Goal: Task Accomplishment & Management: Complete application form

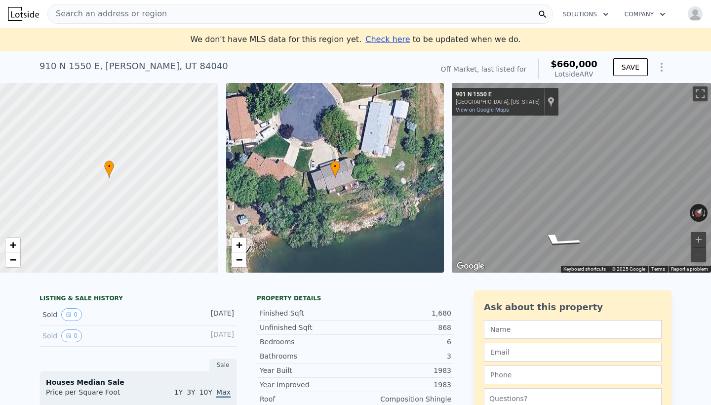
click at [391, 40] on span "Check here" at bounding box center [388, 39] width 44 height 9
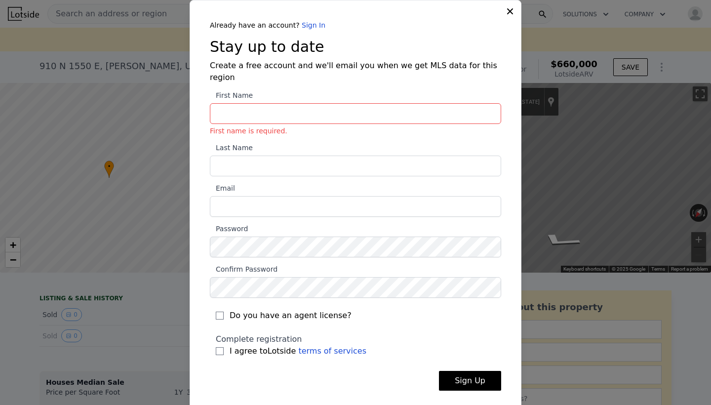
click at [510, 20] on div "Already have an account? Sign In Stay up to date Create a free account and we'l…" at bounding box center [356, 205] width 332 height 411
click at [259, 104] on input "First Name First name is required." at bounding box center [356, 113] width 292 height 21
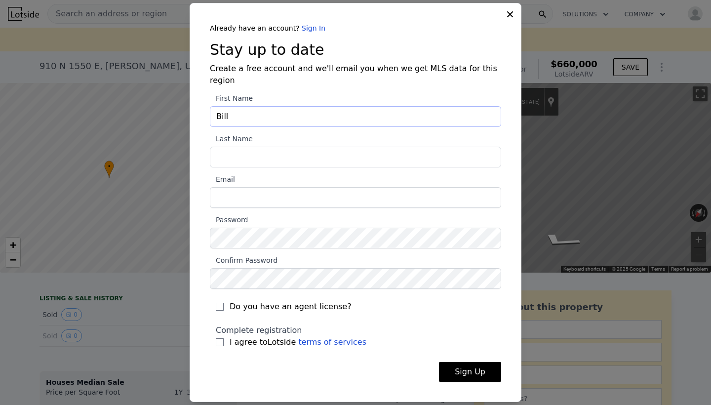
type input "Bill"
type input "[PERSON_NAME]"
type input "[EMAIL_ADDRESS][DOMAIN_NAME]"
click at [305, 32] on link "Sign In" at bounding box center [314, 28] width 24 height 8
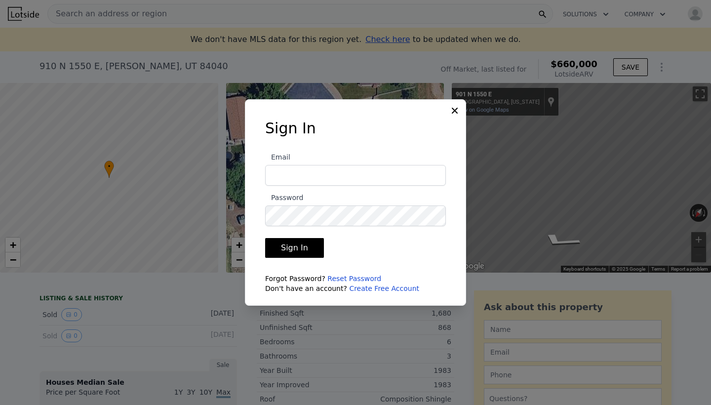
click at [289, 178] on input "Email" at bounding box center [355, 175] width 181 height 21
type input "[EMAIL_ADDRESS][DOMAIN_NAME]"
click at [296, 253] on button "Sign In" at bounding box center [294, 248] width 59 height 20
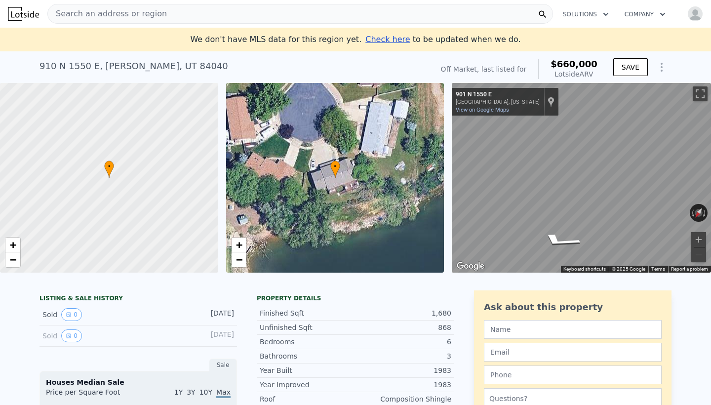
click at [393, 38] on span "Check here" at bounding box center [388, 39] width 44 height 9
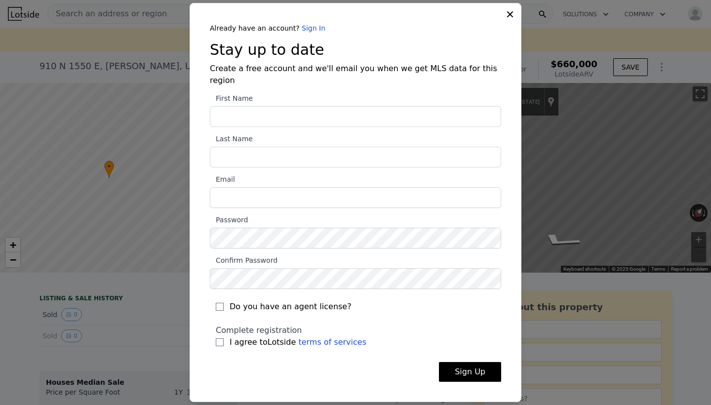
click at [508, 20] on div "Already have an account? Sign In Stay up to date Create a free account and we'l…" at bounding box center [356, 202] width 332 height 399
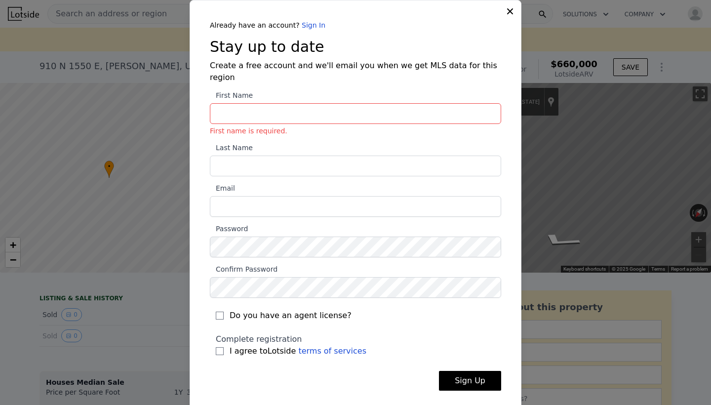
click at [508, 20] on div "Already have an account? Sign In Stay up to date Create a free account and we'l…" at bounding box center [356, 205] width 332 height 411
click at [512, 15] on icon at bounding box center [510, 11] width 10 height 10
